Goal: Entertainment & Leisure: Consume media (video, audio)

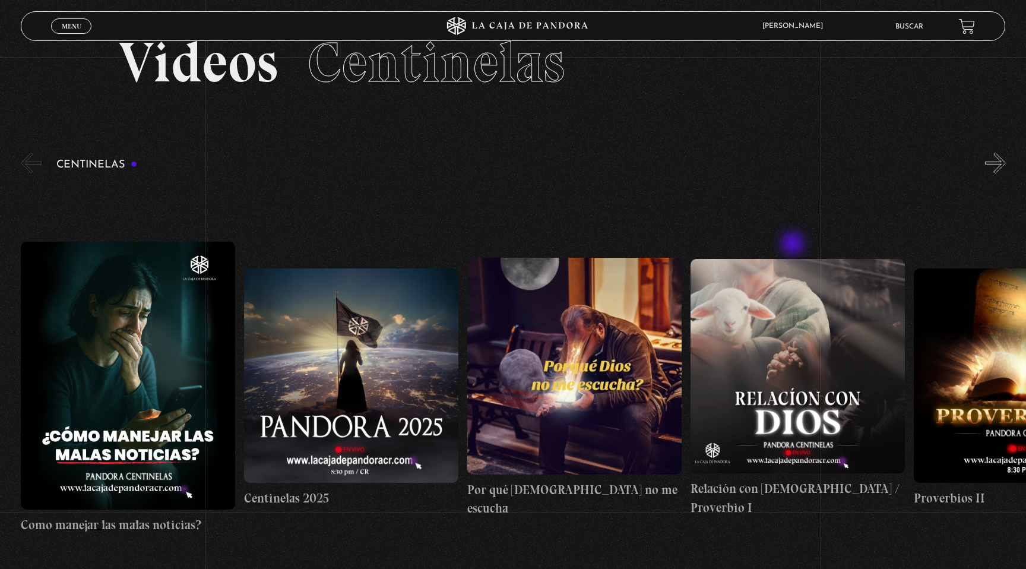
scroll to position [98, 0]
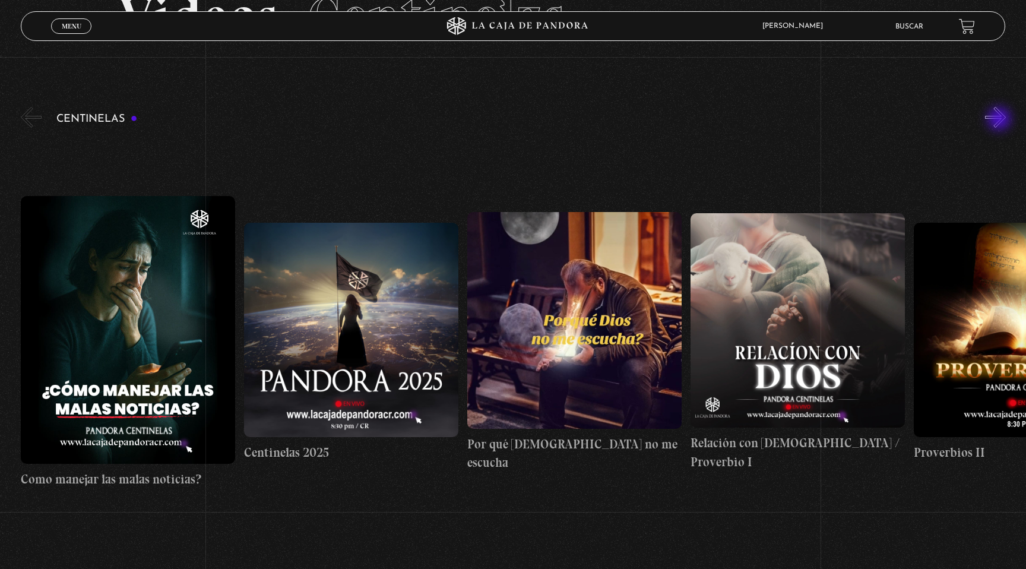
click at [1001, 120] on button "»" at bounding box center [995, 117] width 21 height 21
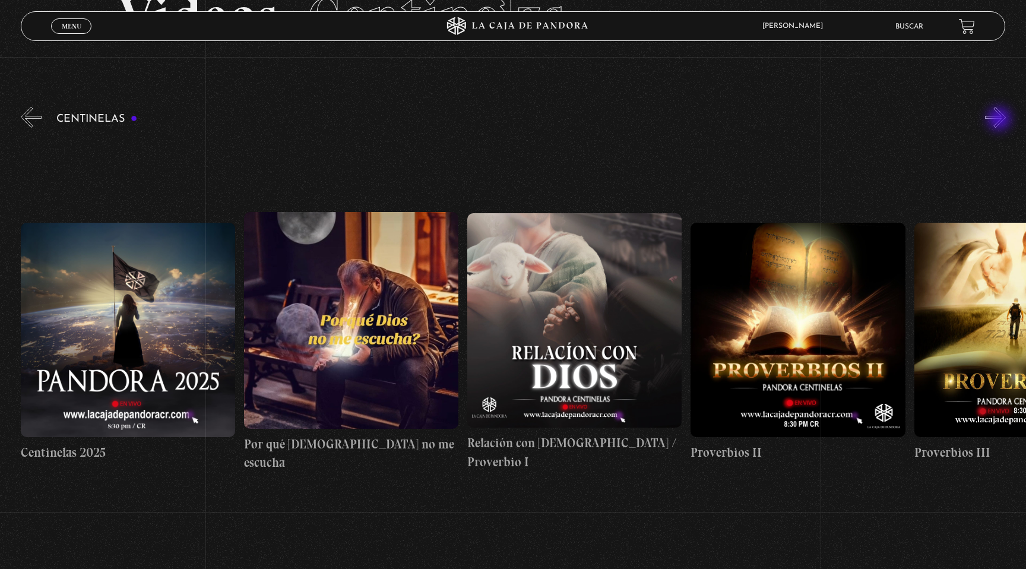
click at [1001, 120] on button "»" at bounding box center [995, 117] width 21 height 21
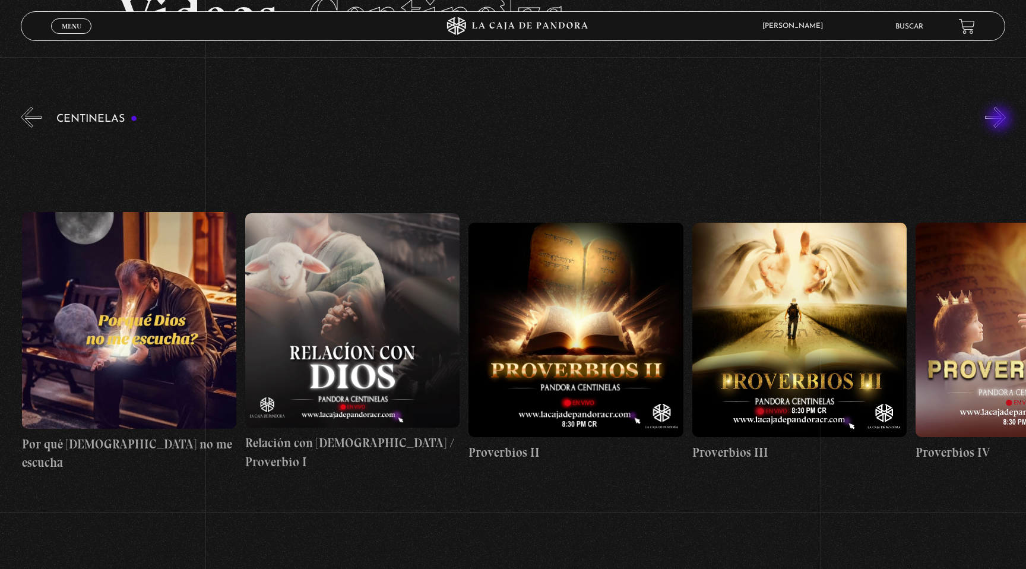
click at [1001, 120] on button "»" at bounding box center [995, 117] width 21 height 21
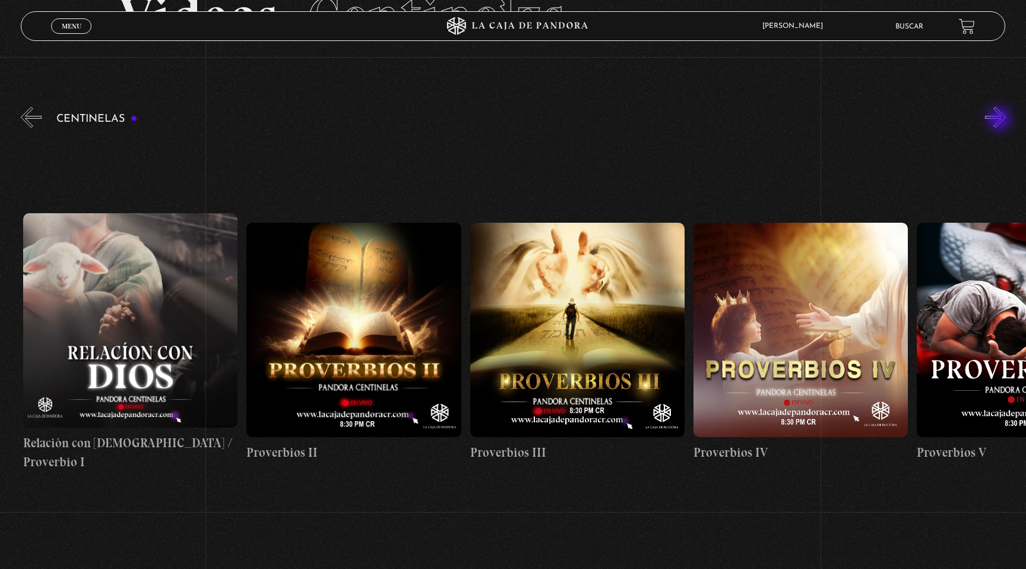
click at [1001, 120] on button "»" at bounding box center [995, 117] width 21 height 21
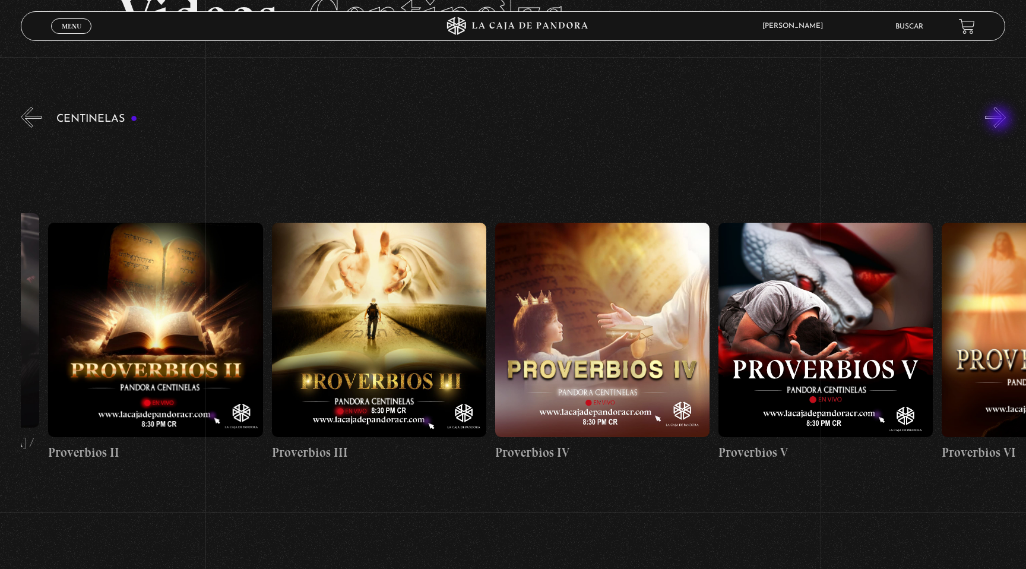
click at [1001, 120] on button "»" at bounding box center [995, 117] width 21 height 21
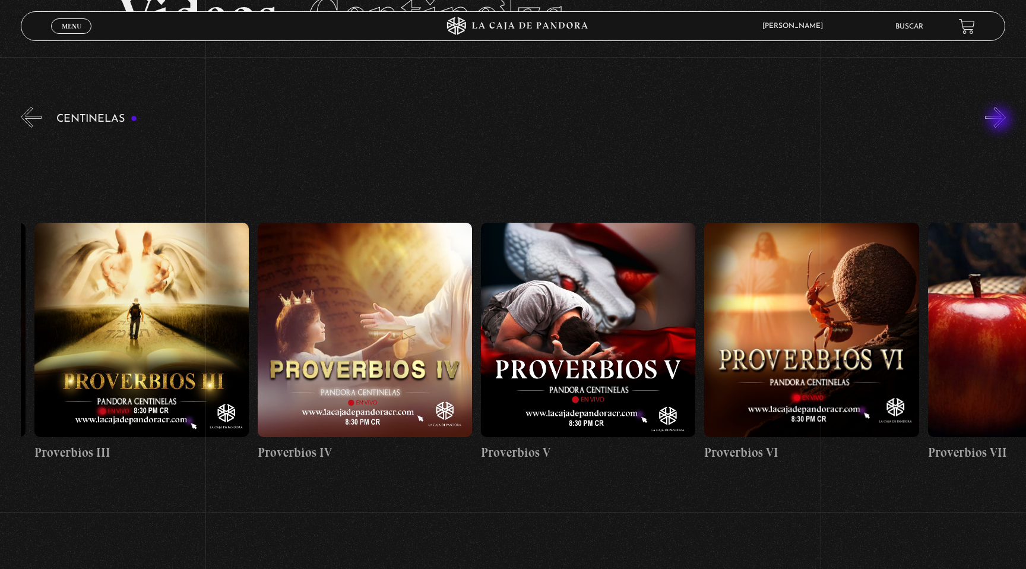
click at [1001, 121] on button "»" at bounding box center [995, 117] width 21 height 21
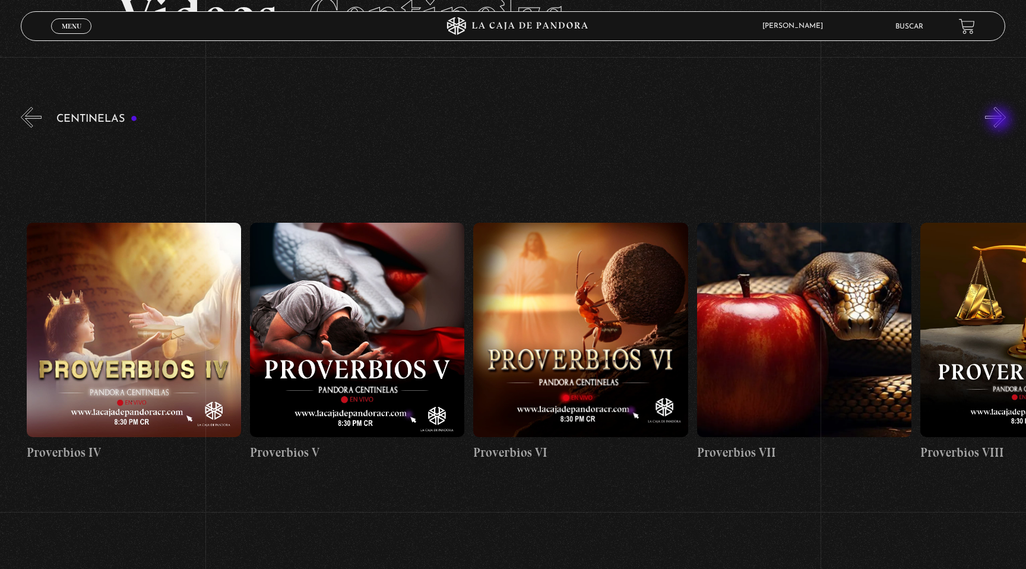
click at [1001, 121] on button "»" at bounding box center [995, 117] width 21 height 21
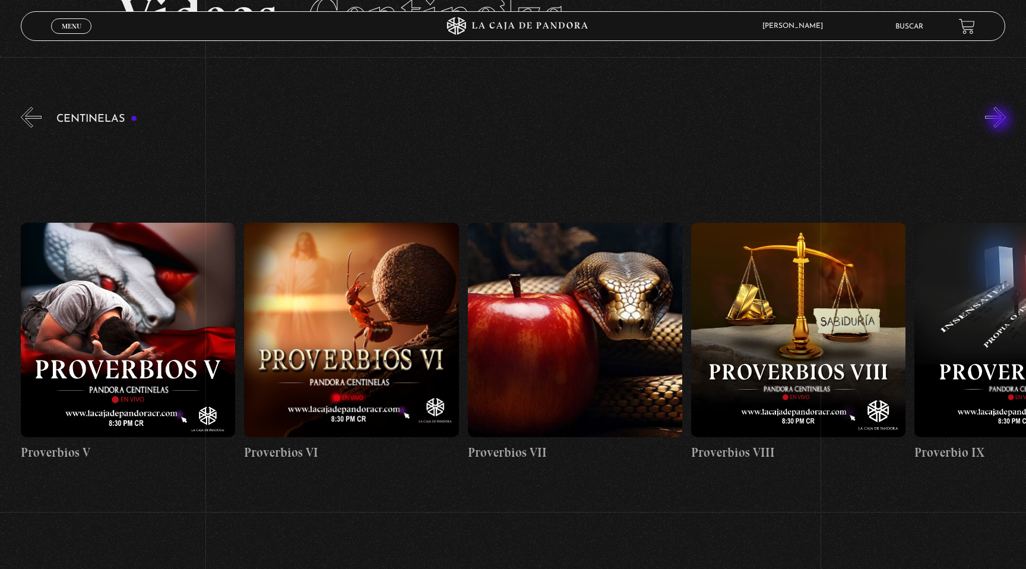
click at [1001, 121] on button "»" at bounding box center [995, 117] width 21 height 21
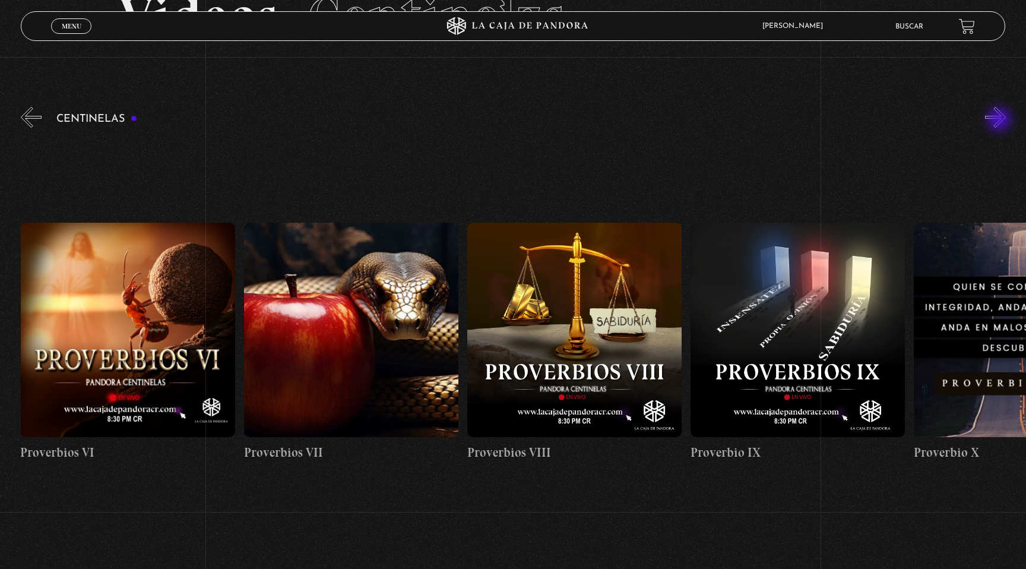
click at [1001, 121] on button "»" at bounding box center [995, 117] width 21 height 21
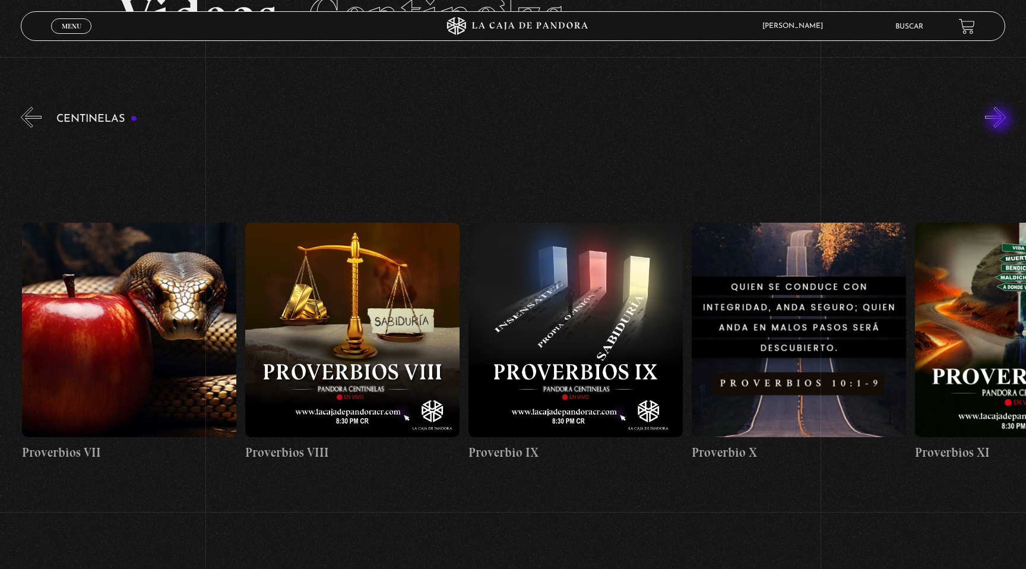
click at [1001, 121] on button "»" at bounding box center [995, 117] width 21 height 21
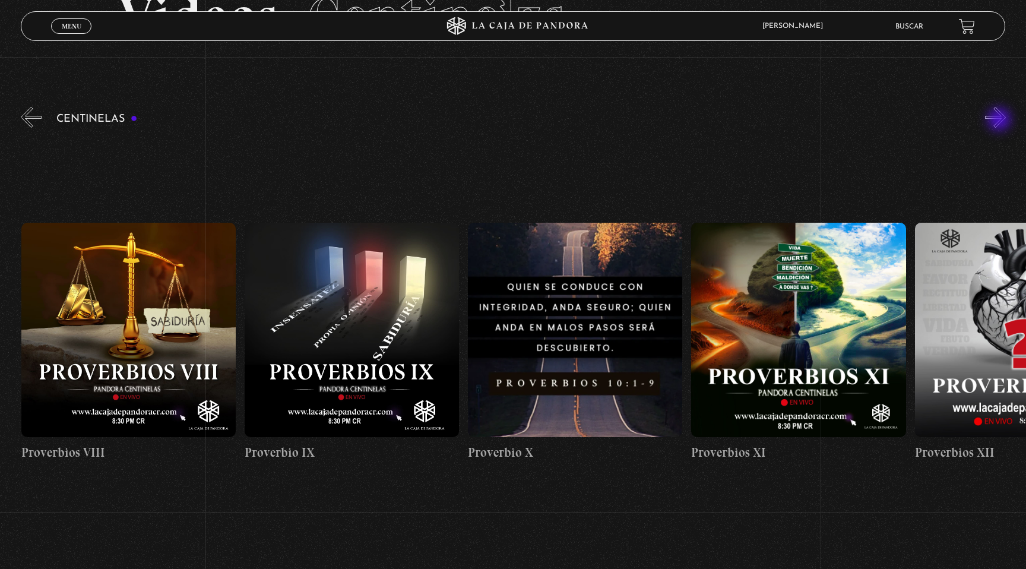
click at [1001, 121] on button "»" at bounding box center [995, 117] width 21 height 21
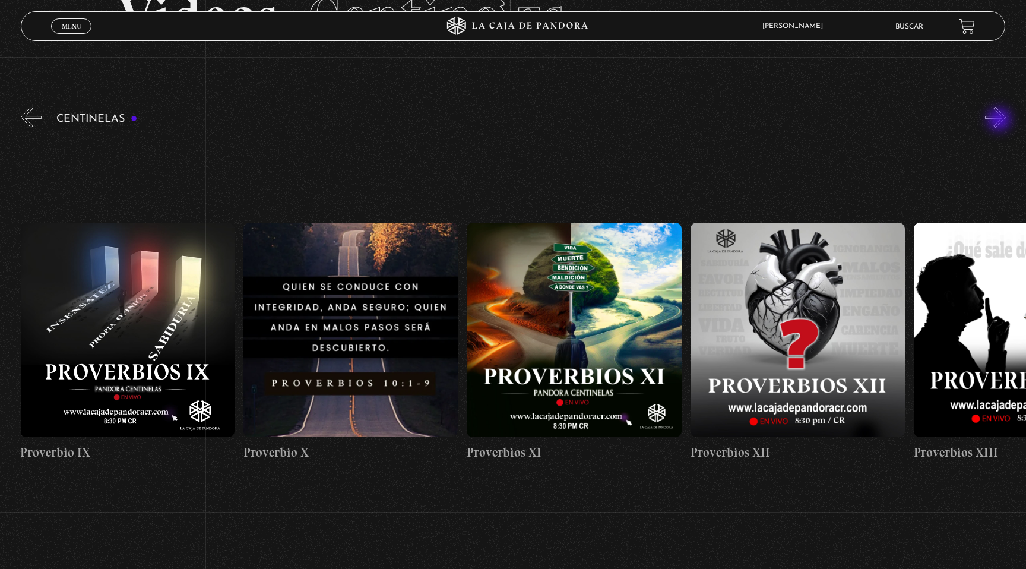
click at [1001, 121] on button "»" at bounding box center [995, 117] width 21 height 21
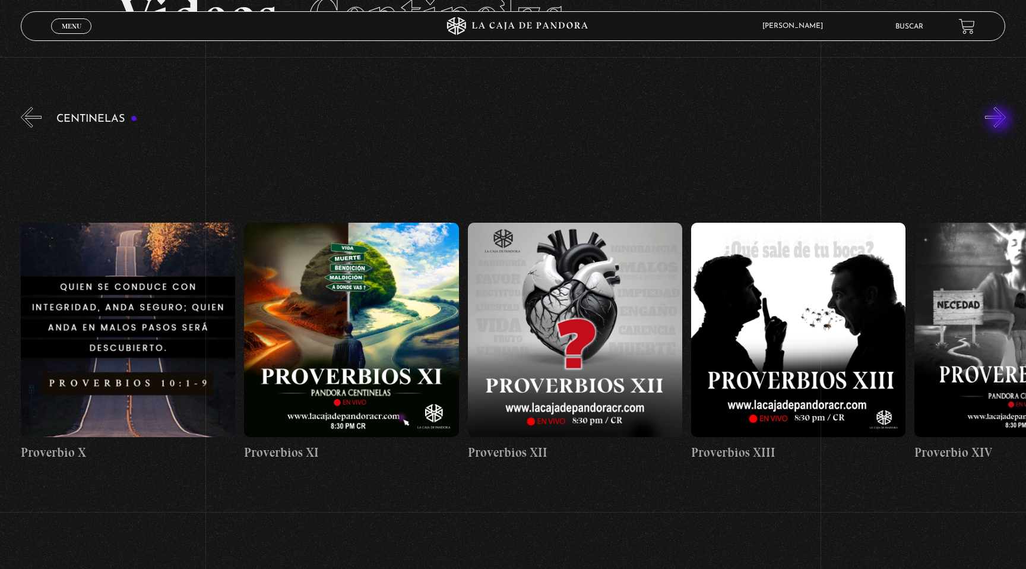
click at [1001, 121] on button "»" at bounding box center [995, 117] width 21 height 21
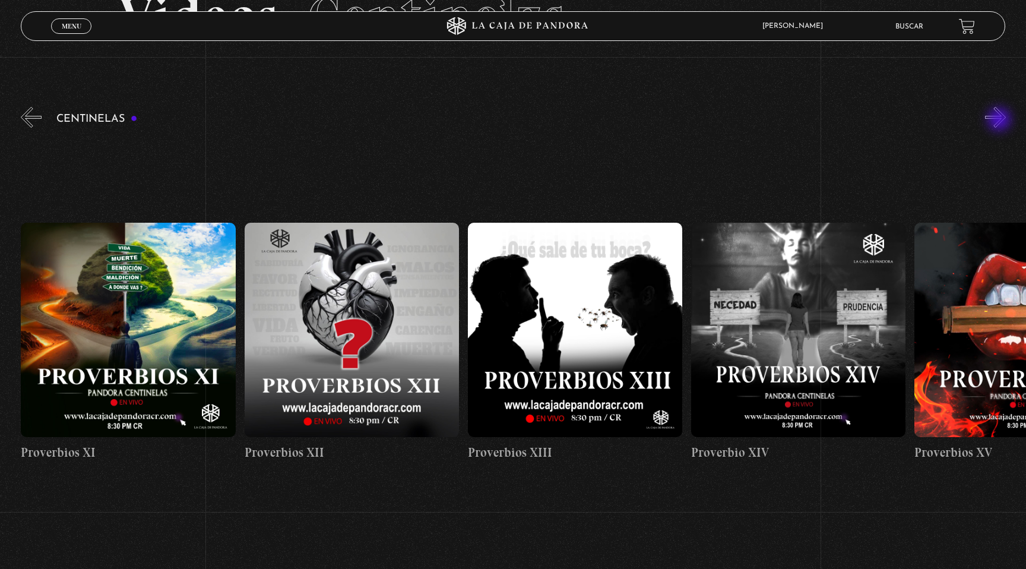
click at [1001, 121] on button "»" at bounding box center [995, 117] width 21 height 21
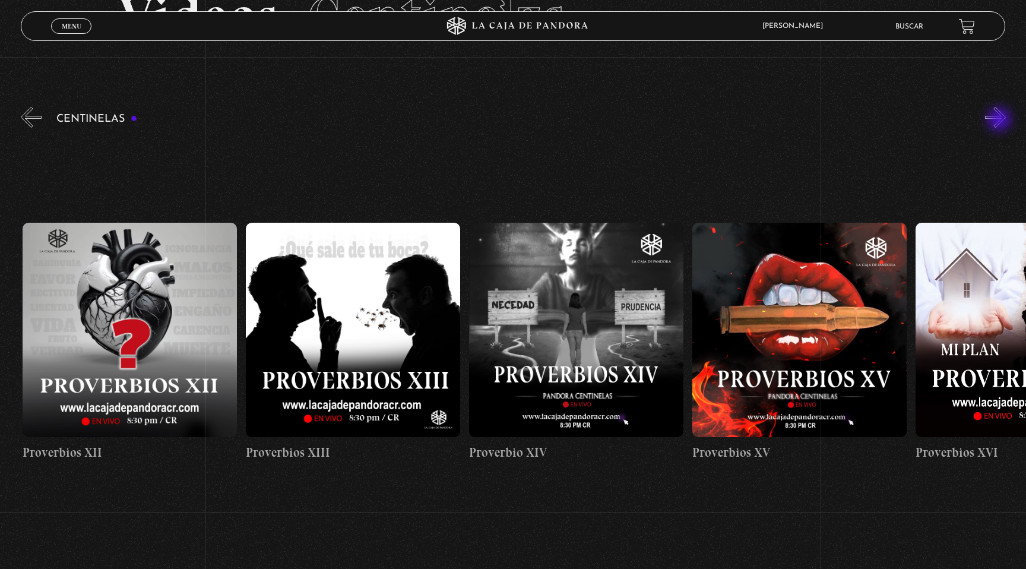
click at [1001, 121] on button "»" at bounding box center [995, 117] width 21 height 21
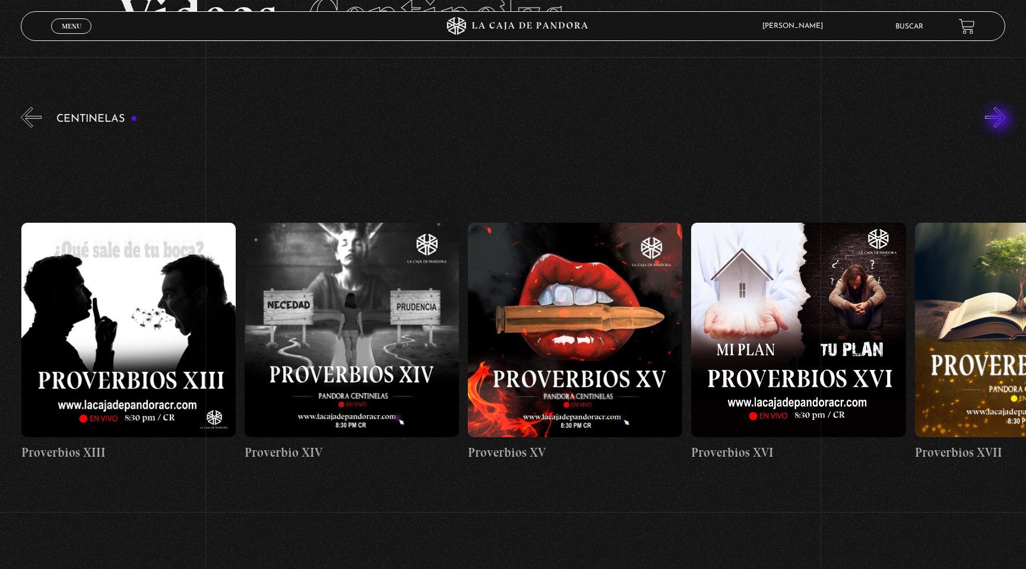
click at [1001, 121] on button "»" at bounding box center [995, 117] width 21 height 21
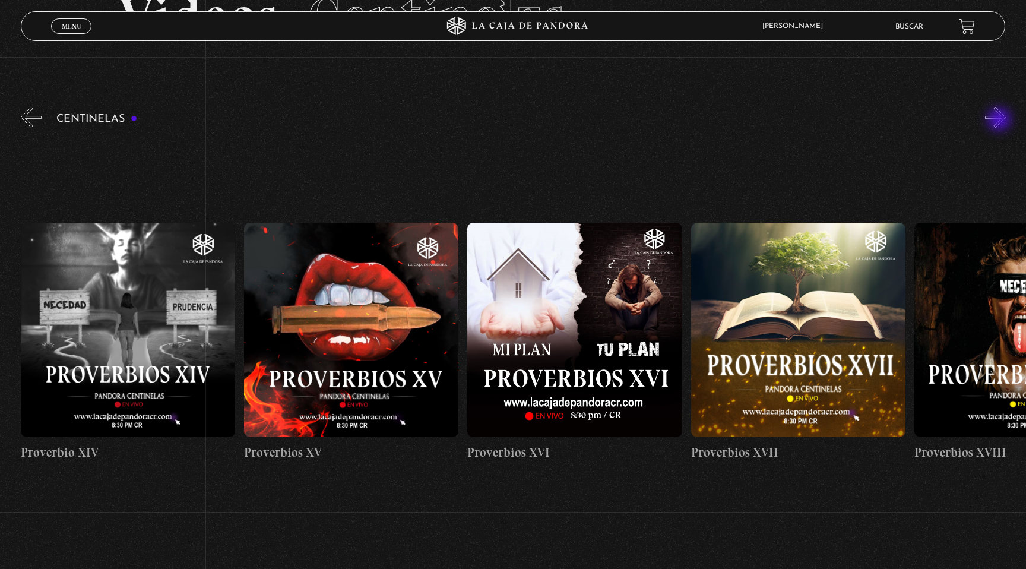
click at [1001, 121] on button "»" at bounding box center [995, 117] width 21 height 21
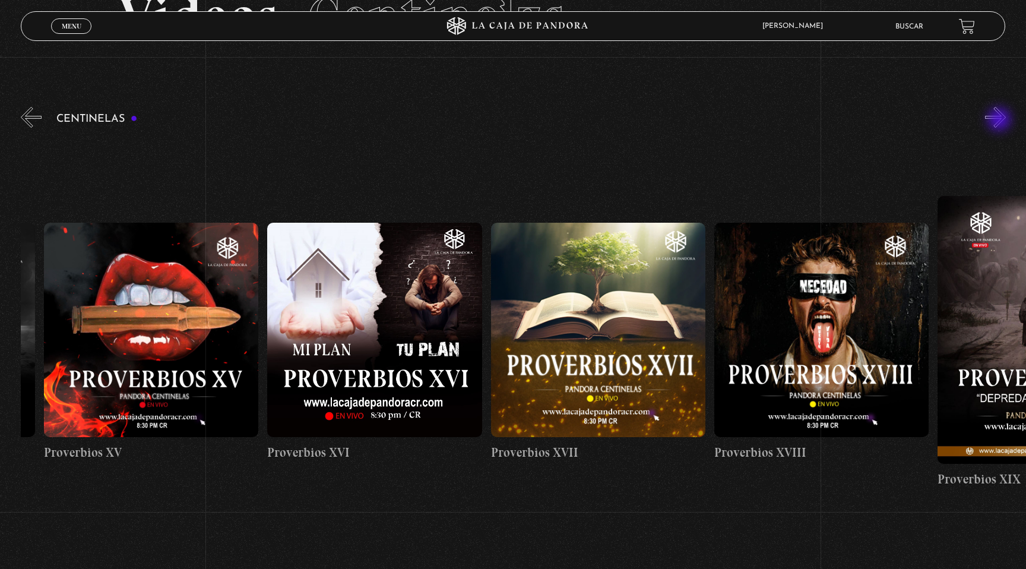
click at [1001, 121] on button "»" at bounding box center [995, 117] width 21 height 21
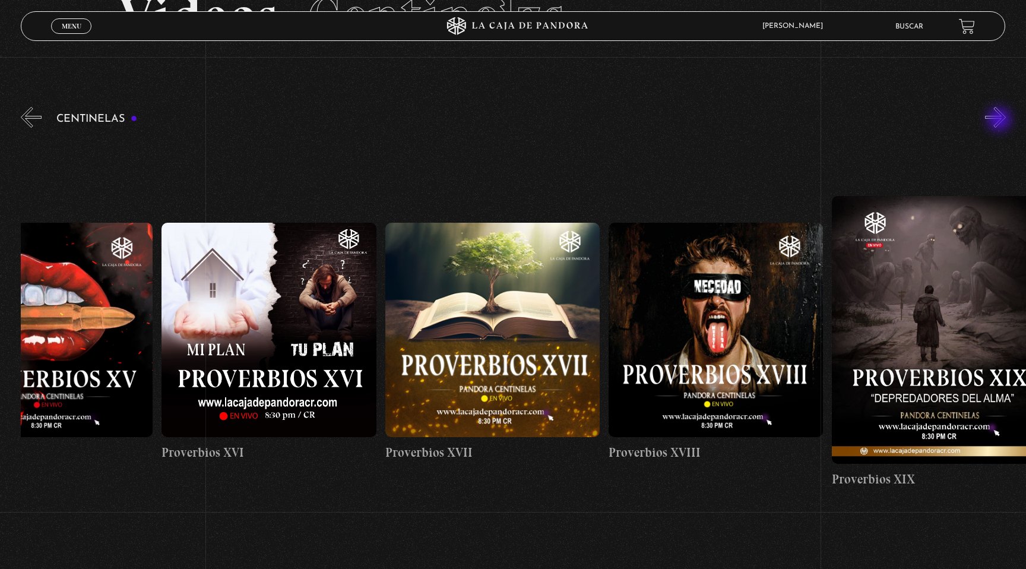
click at [1001, 121] on button "»" at bounding box center [995, 117] width 21 height 21
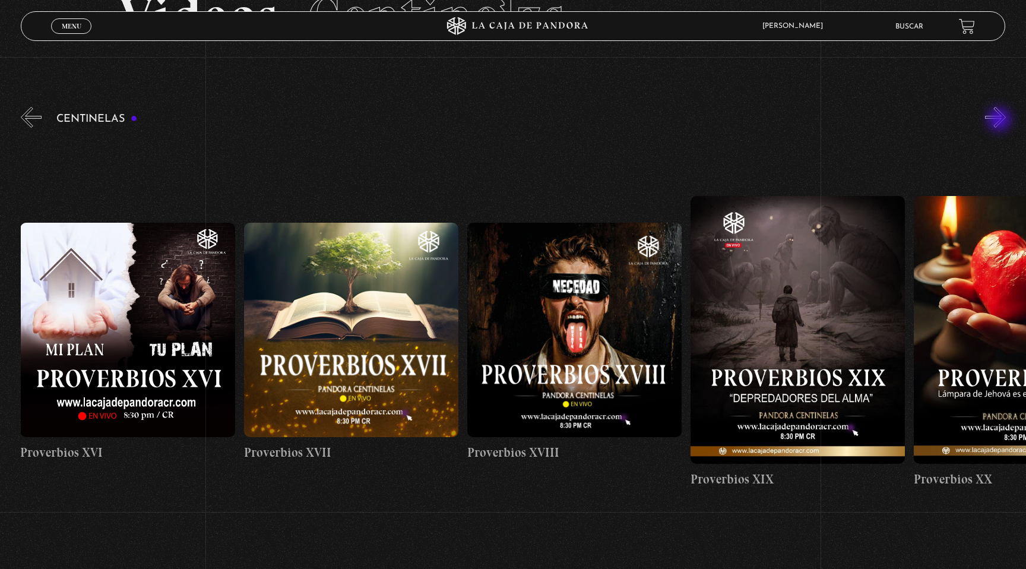
click at [1001, 121] on button "»" at bounding box center [995, 117] width 21 height 21
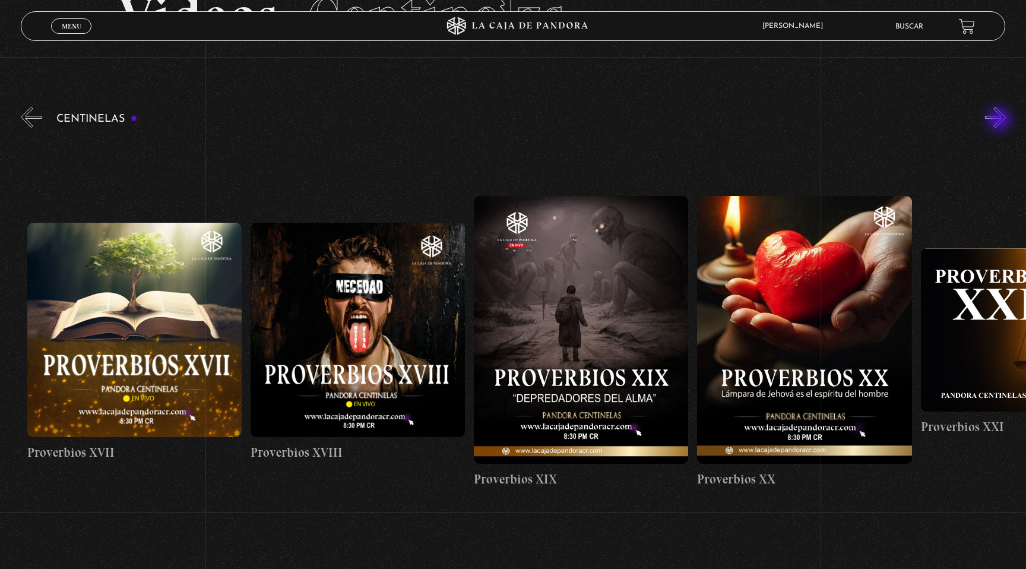
click at [1001, 121] on button "»" at bounding box center [995, 117] width 21 height 21
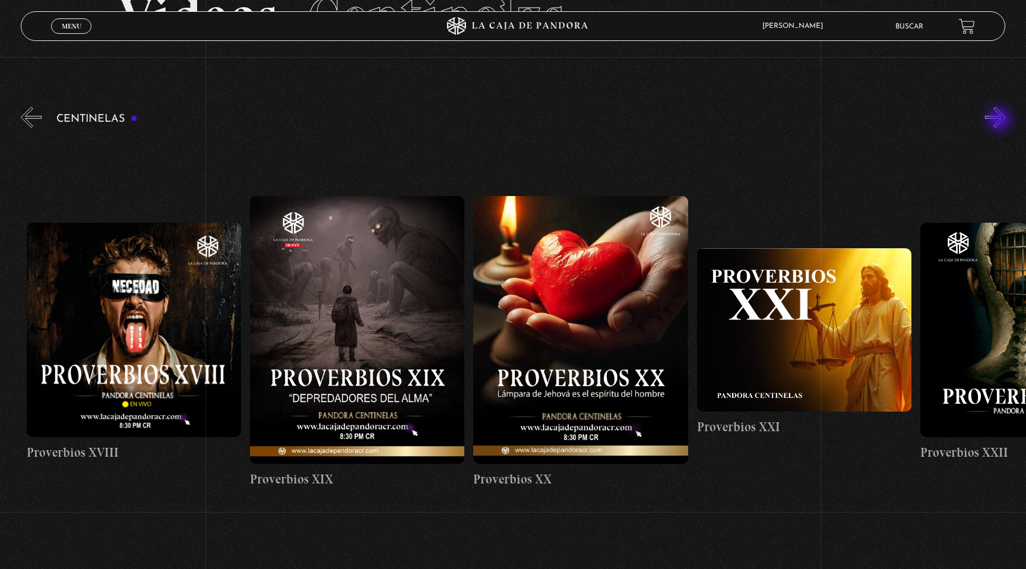
click at [1001, 121] on button "»" at bounding box center [995, 117] width 21 height 21
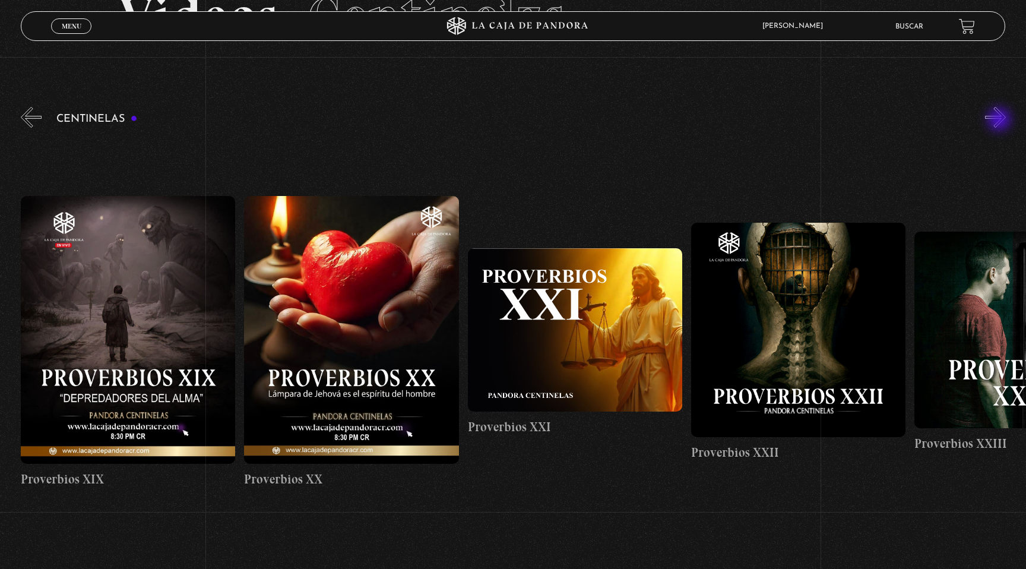
click at [1001, 121] on button "»" at bounding box center [995, 117] width 21 height 21
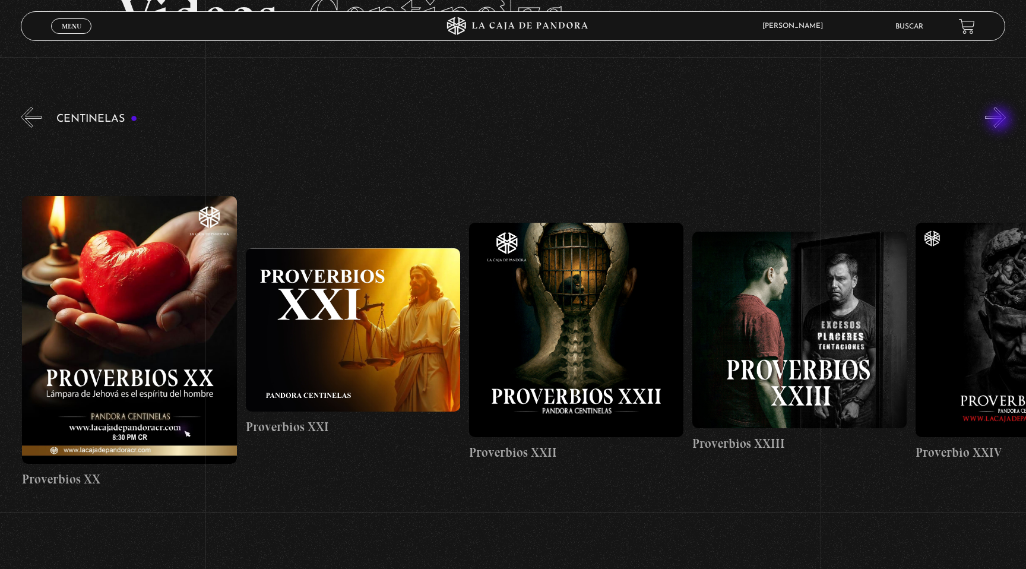
click at [1001, 121] on button "»" at bounding box center [995, 117] width 21 height 21
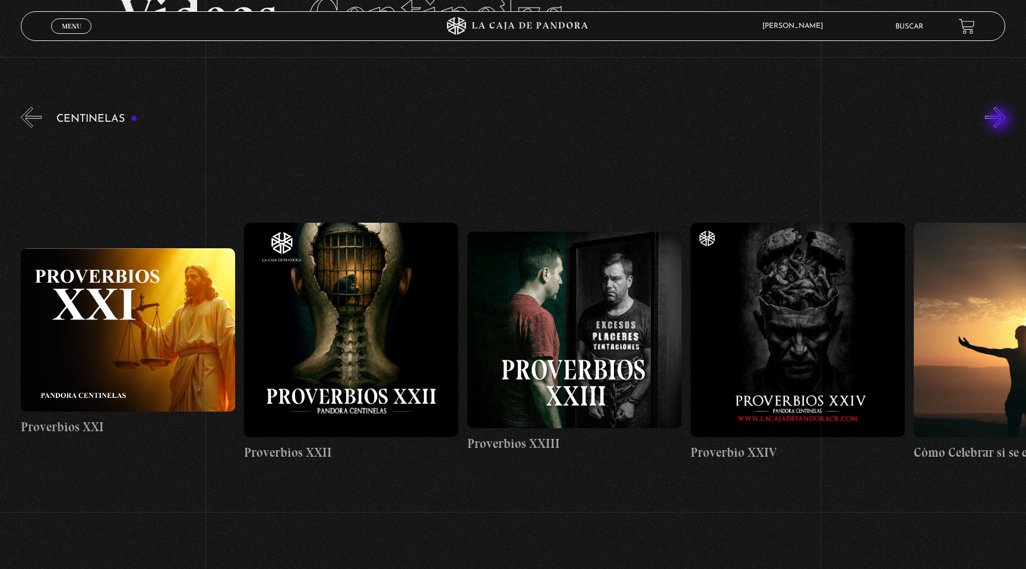
click at [1001, 121] on button "»" at bounding box center [995, 117] width 21 height 21
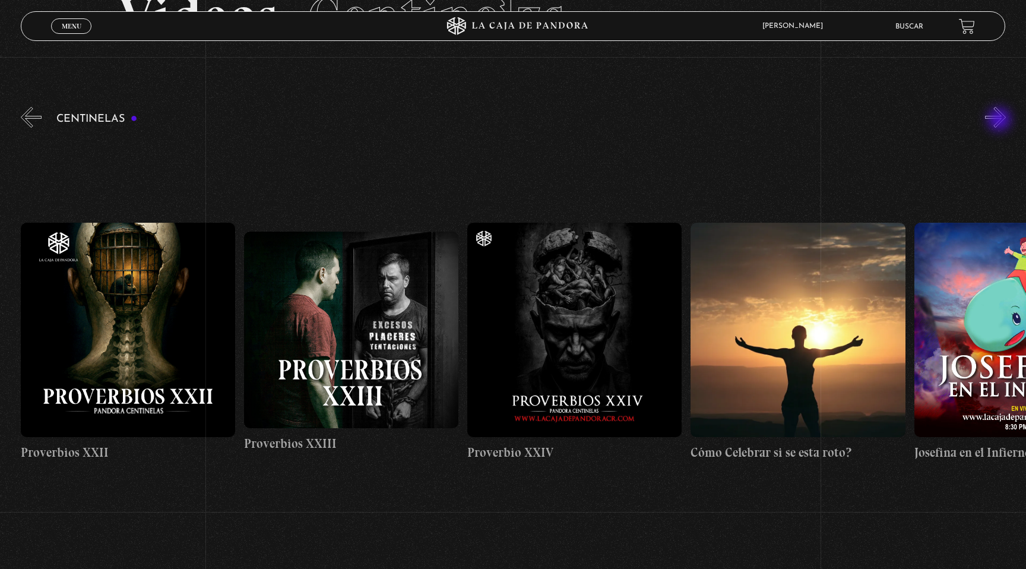
click at [1001, 121] on button "»" at bounding box center [995, 117] width 21 height 21
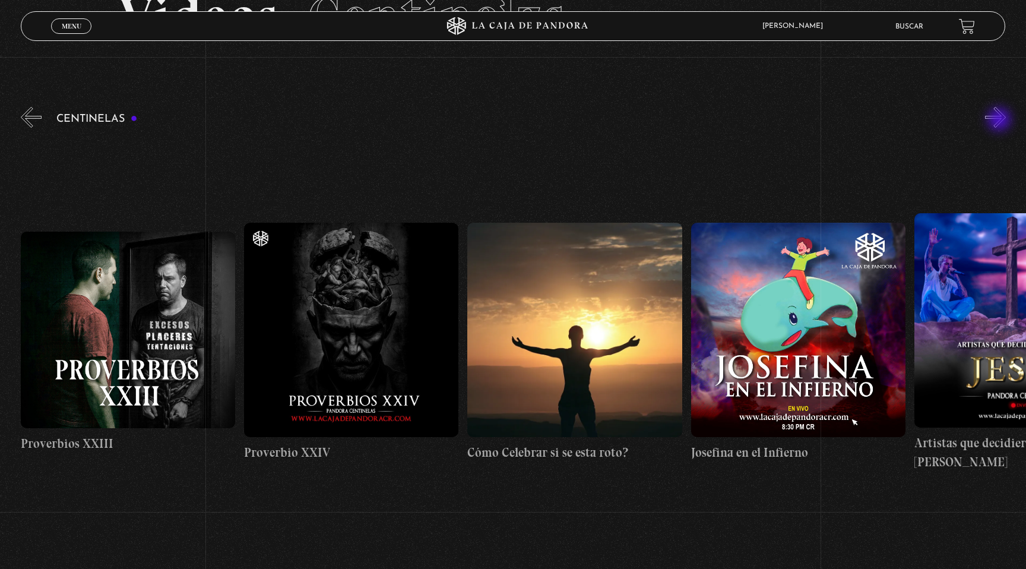
click at [1001, 121] on button "»" at bounding box center [995, 117] width 21 height 21
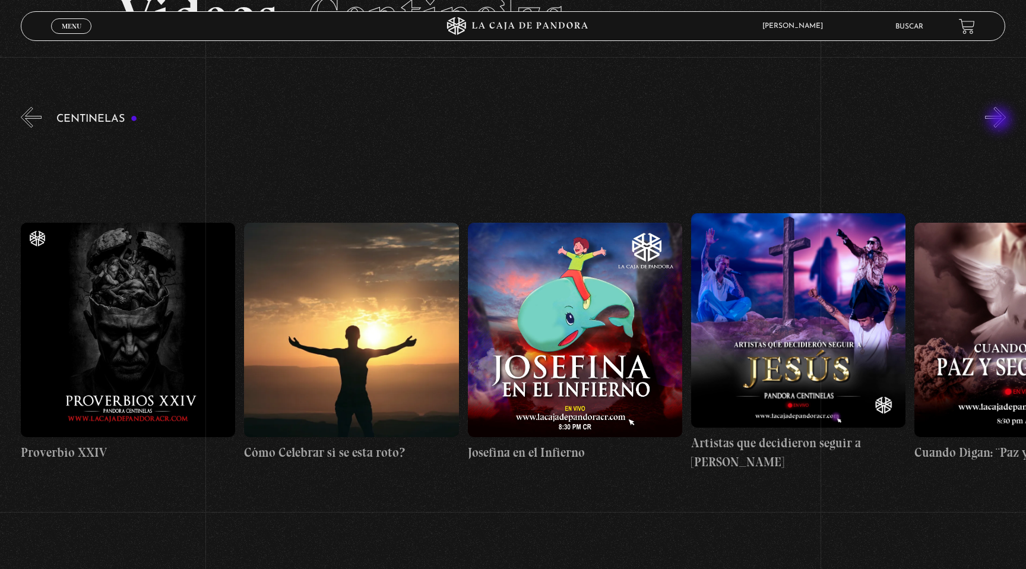
scroll to position [0, 5811]
click at [1001, 121] on button "»" at bounding box center [995, 117] width 21 height 21
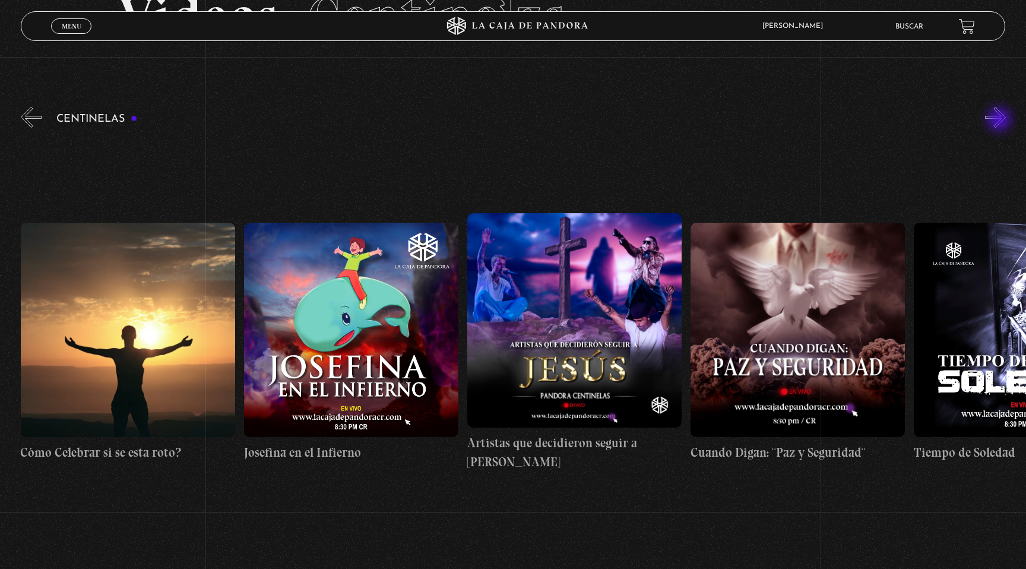
scroll to position [0, 6034]
click at [1001, 121] on button "»" at bounding box center [995, 117] width 21 height 21
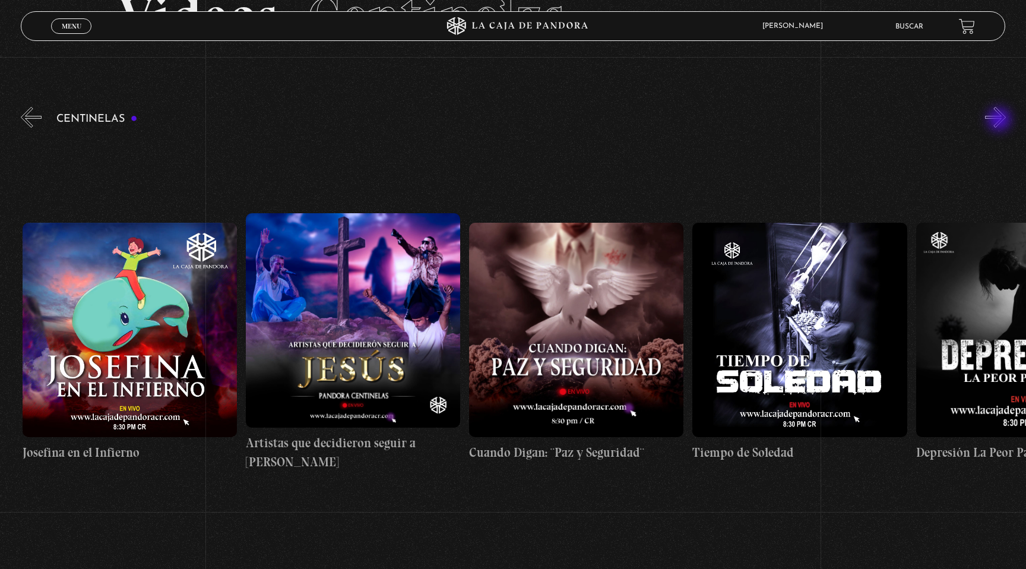
scroll to position [0, 6257]
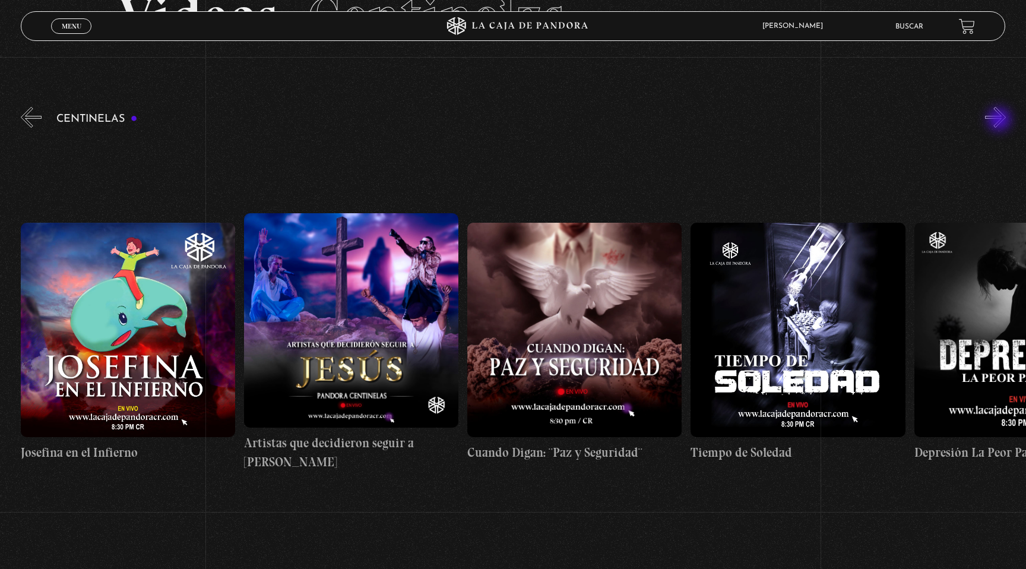
click at [1001, 121] on button "»" at bounding box center [995, 117] width 21 height 21
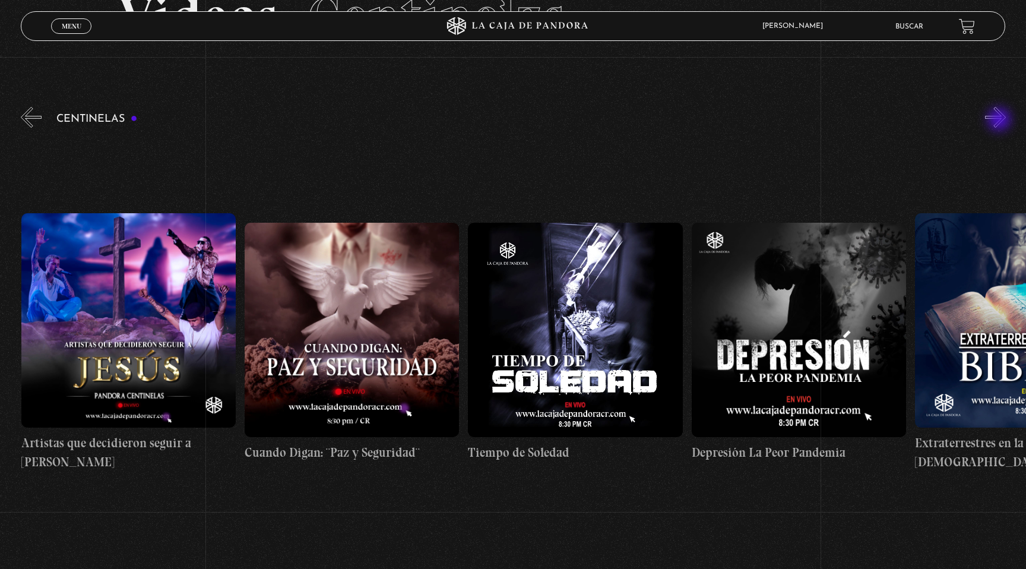
scroll to position [0, 6481]
click at [1001, 121] on button "»" at bounding box center [995, 117] width 21 height 21
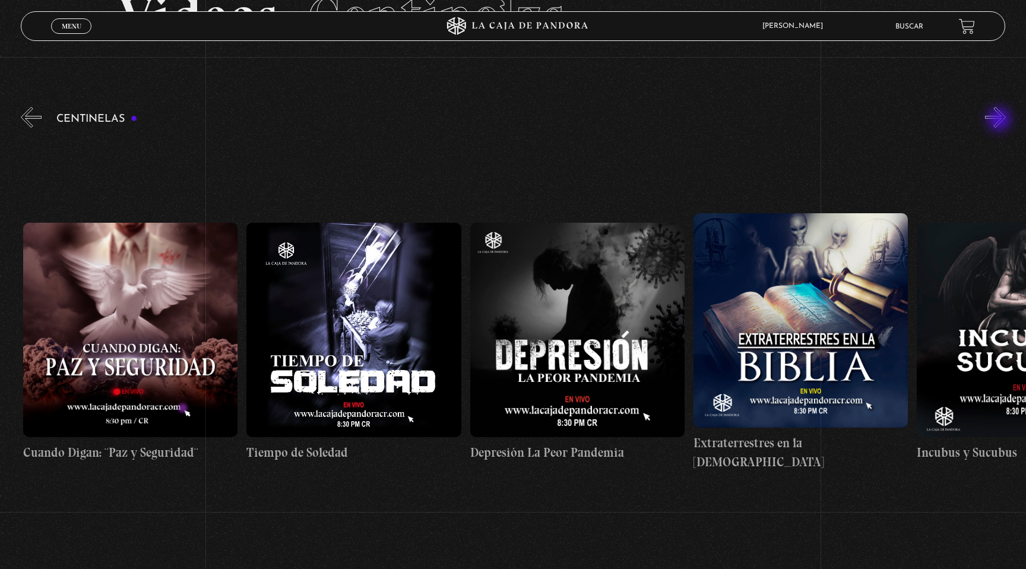
scroll to position [0, 6704]
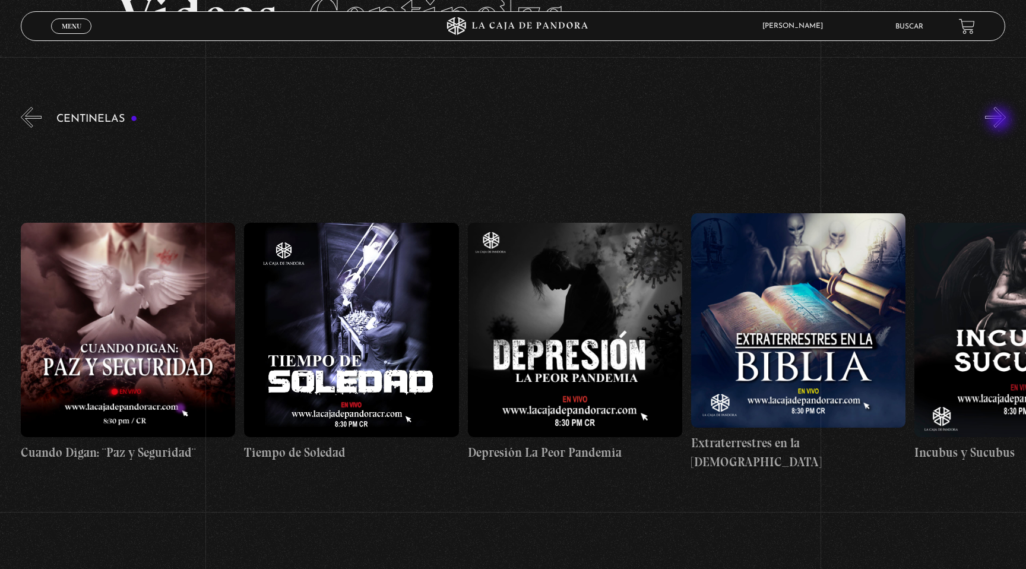
click at [1001, 121] on button "»" at bounding box center [995, 117] width 21 height 21
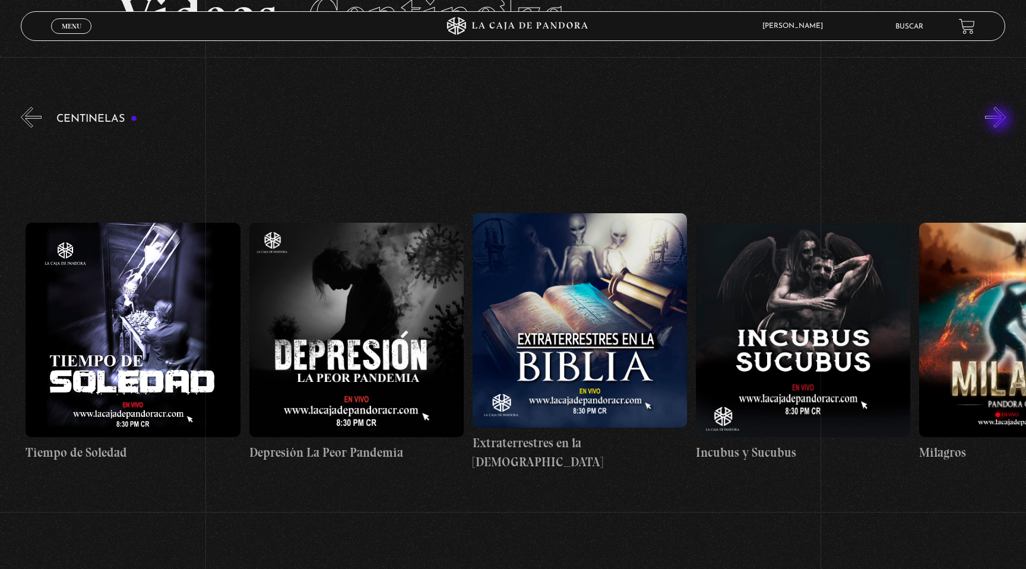
click at [1001, 121] on button "»" at bounding box center [995, 117] width 21 height 21
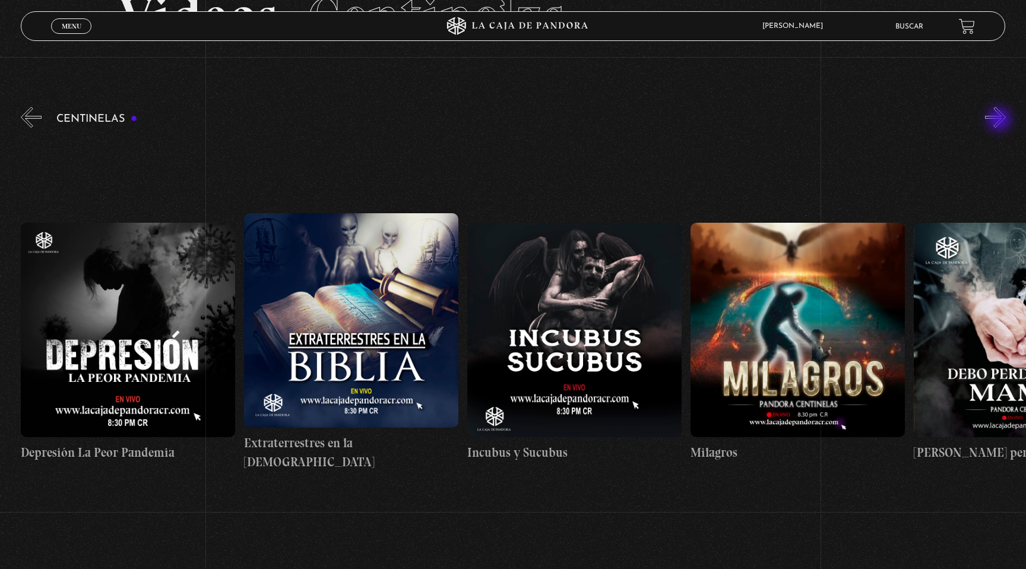
click at [1001, 121] on button "»" at bounding box center [995, 117] width 21 height 21
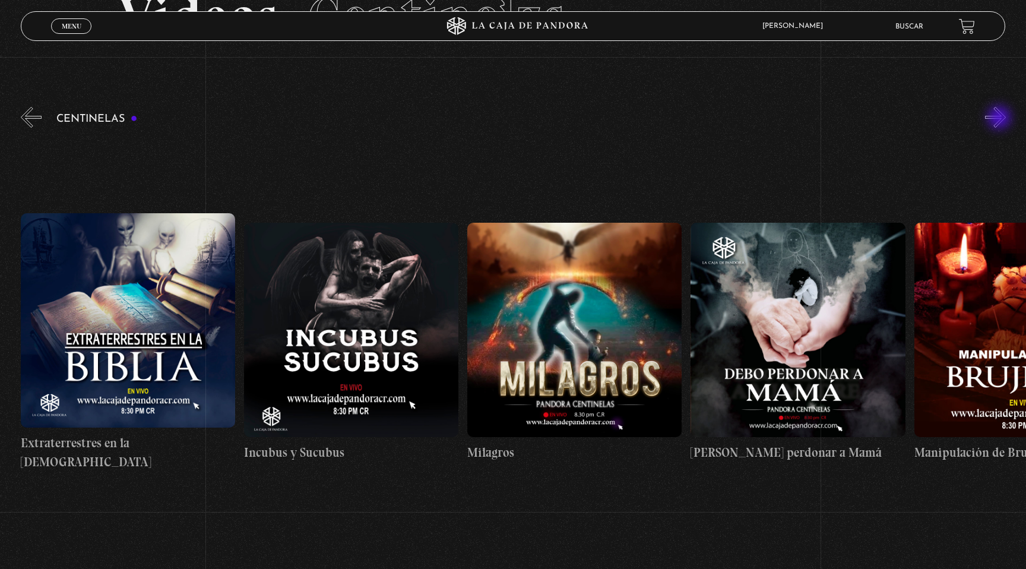
scroll to position [0, 7375]
click at [598, 312] on figure at bounding box center [574, 330] width 214 height 214
